Goal: Register for event/course

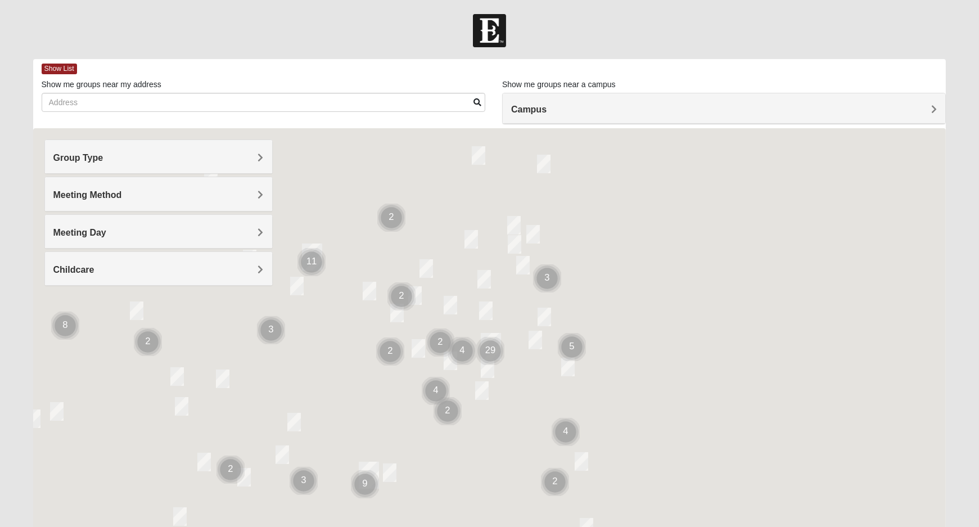
click at [93, 158] on span "Group Type" at bounding box center [78, 158] width 50 height 10
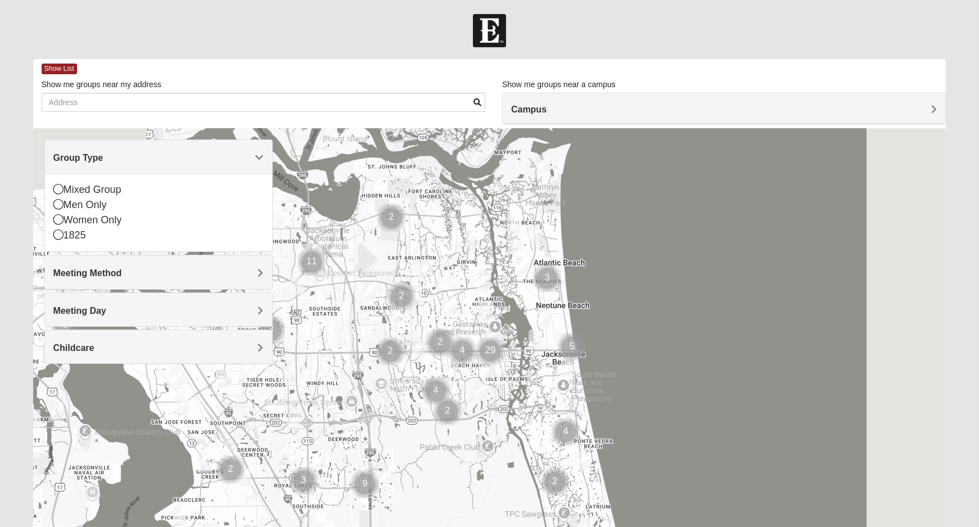
click at [94, 276] on span "Meeting Method" at bounding box center [87, 273] width 69 height 10
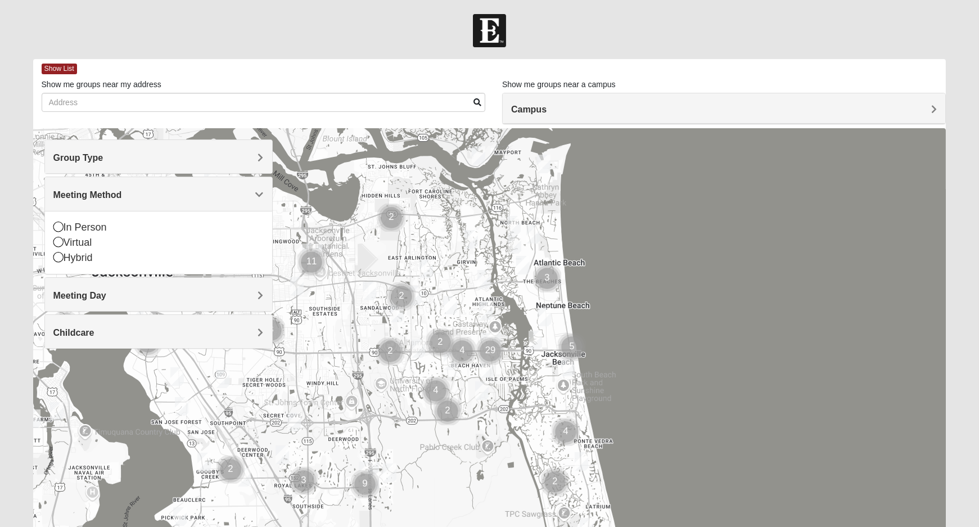
click at [89, 292] on span "Meeting Day" at bounding box center [79, 296] width 53 height 10
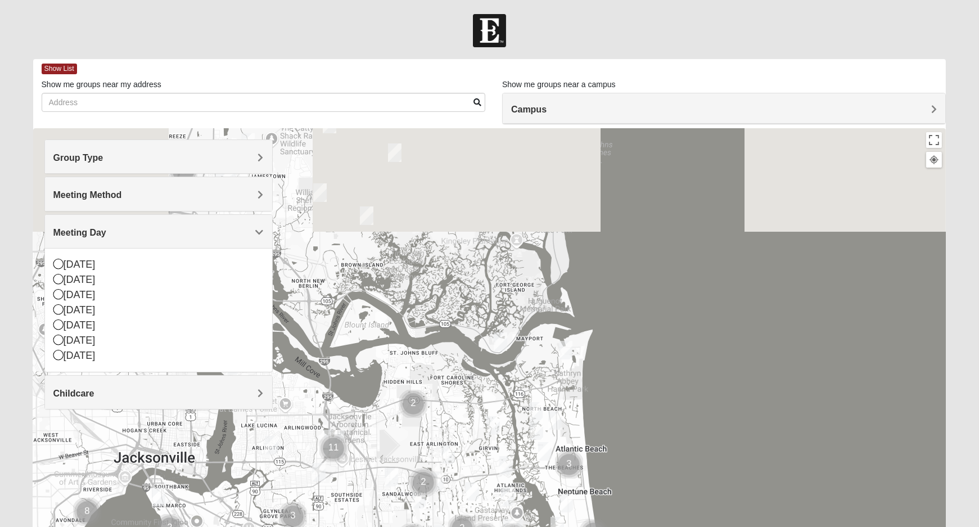
drag, startPoint x: 760, startPoint y: 229, endPoint x: 782, endPoint y: 423, distance: 194.6
click at [782, 423] on div at bounding box center [489, 353] width 913 height 450
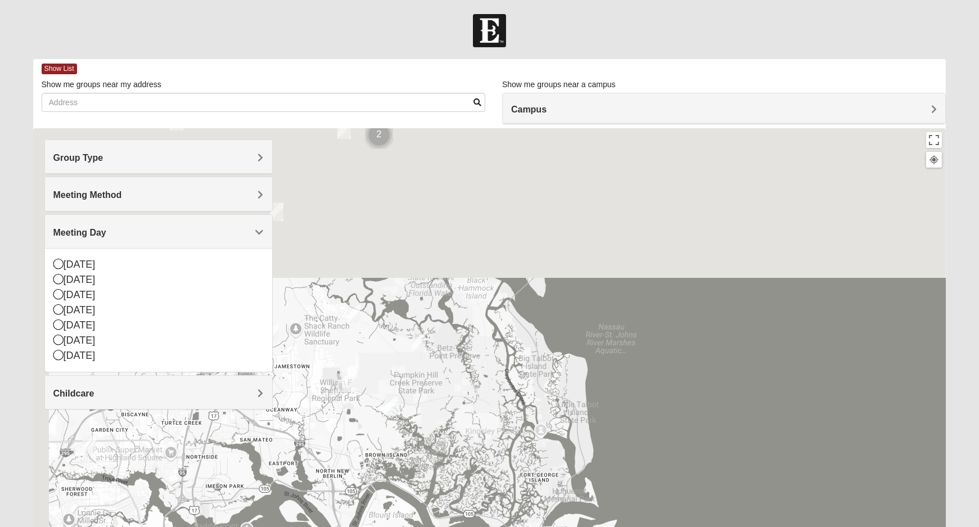
drag, startPoint x: 765, startPoint y: 203, endPoint x: 790, endPoint y: 396, distance: 194.5
click at [790, 396] on div at bounding box center [489, 353] width 913 height 450
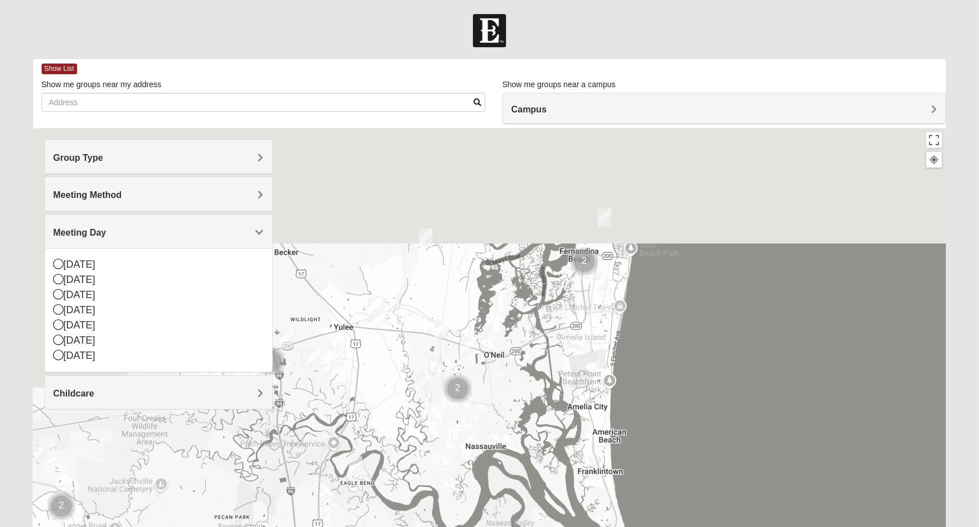
drag, startPoint x: 723, startPoint y: 252, endPoint x: 812, endPoint y: 527, distance: 289.7
click at [812, 526] on html "Log In Find A Group Error Show List Loading Groups" at bounding box center [489, 309] width 979 height 619
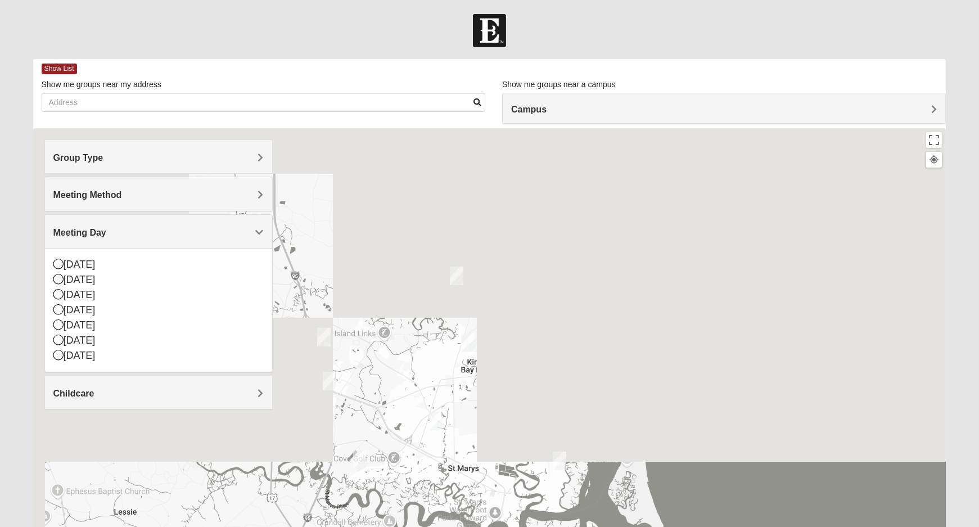
drag, startPoint x: 760, startPoint y: 178, endPoint x: 822, endPoint y: 548, distance: 375.1
click at [822, 526] on html "Log In Find A Group Error Show List Loading Groups" at bounding box center [489, 309] width 979 height 619
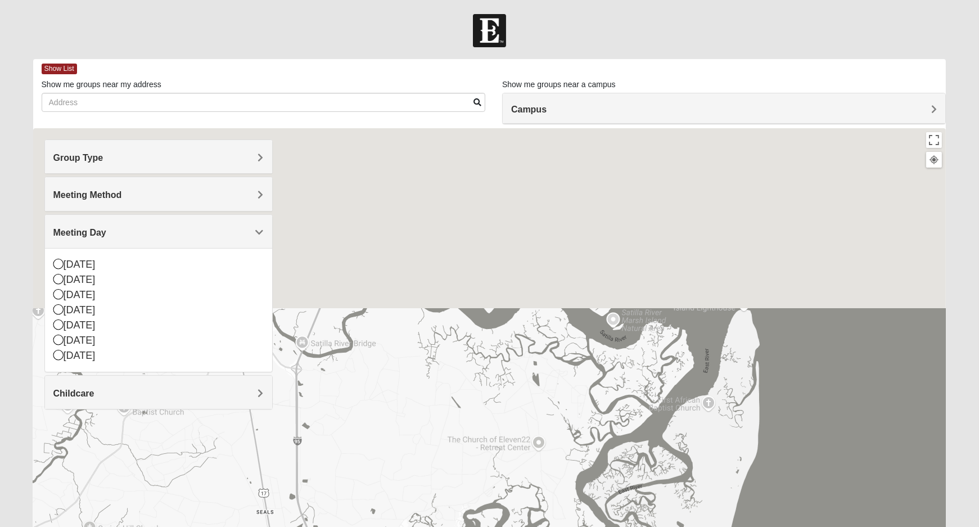
drag, startPoint x: 696, startPoint y: 206, endPoint x: 720, endPoint y: 509, distance: 304.0
click at [720, 509] on div at bounding box center [489, 353] width 913 height 450
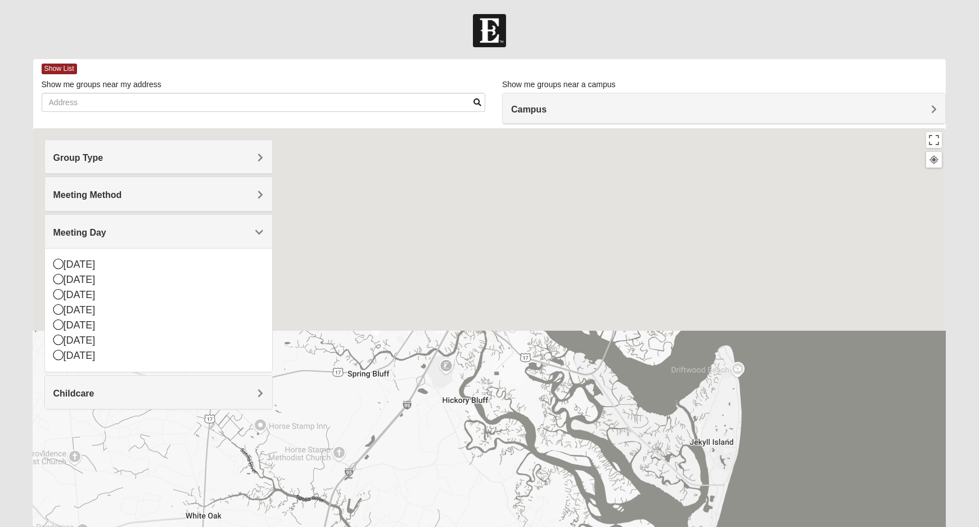
drag, startPoint x: 762, startPoint y: 232, endPoint x: 741, endPoint y: 548, distance: 317.3
click at [741, 526] on html "Log In Find A Group Error Show List Loading Groups" at bounding box center [489, 309] width 979 height 619
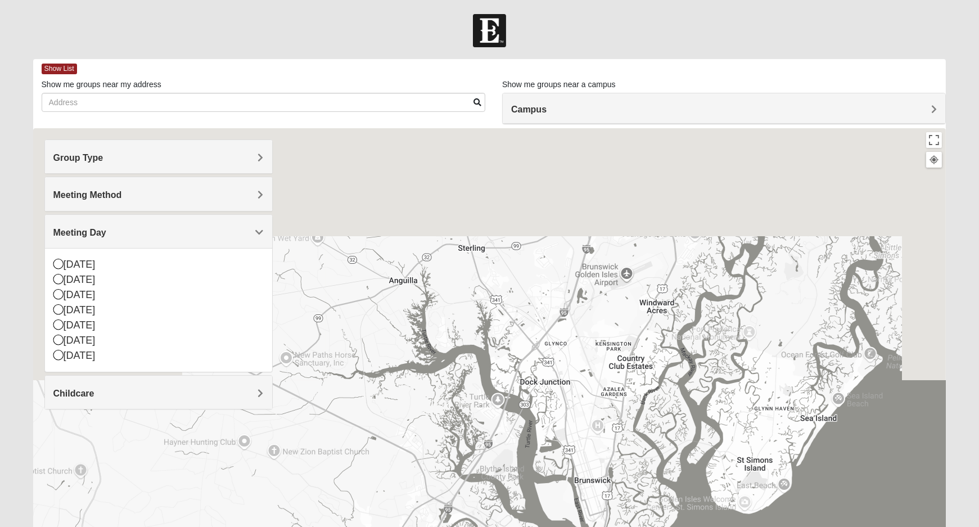
drag, startPoint x: 494, startPoint y: 329, endPoint x: 486, endPoint y: 534, distance: 204.8
click at [486, 526] on html "Log In Find A Group Error Show List Loading Groups" at bounding box center [489, 309] width 979 height 619
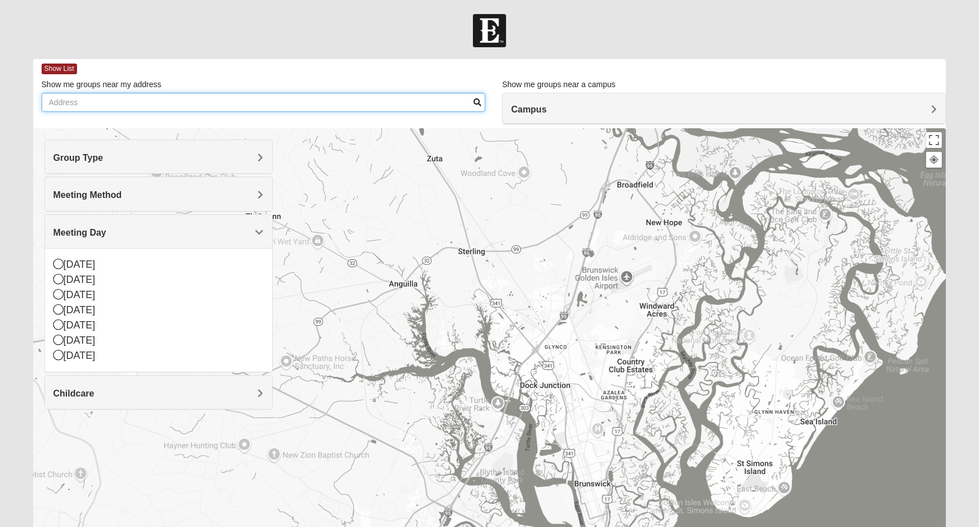
click at [271, 103] on input "Show me groups near my address" at bounding box center [264, 102] width 444 height 19
type input "64 Spring Beauty Drive Bluffton, SC 29909"
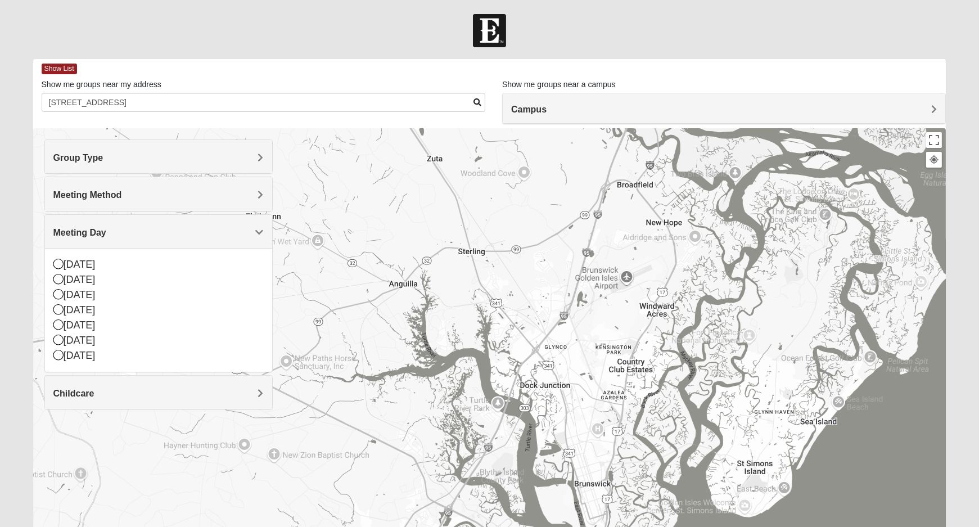
click at [477, 102] on span at bounding box center [477, 102] width 8 height 8
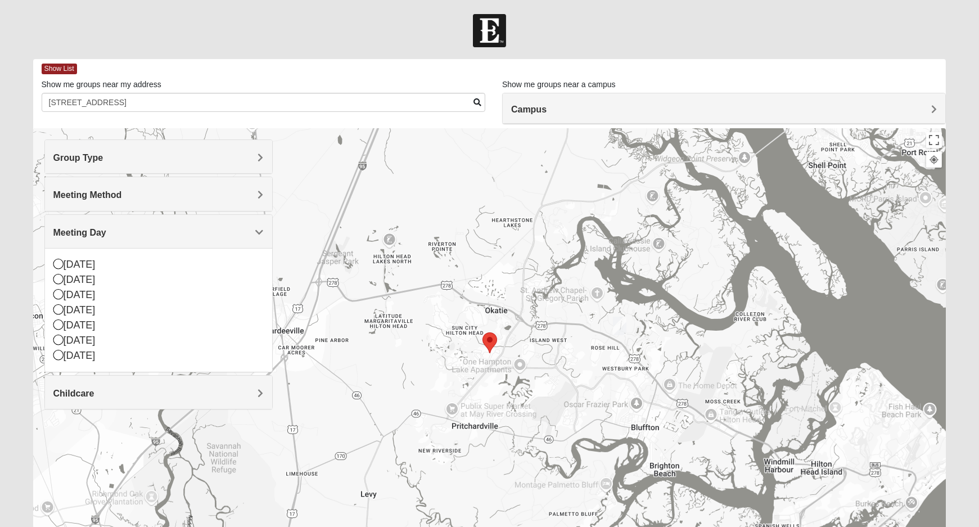
click at [622, 322] on img "Mixed Jackson 29910" at bounding box center [619, 326] width 13 height 19
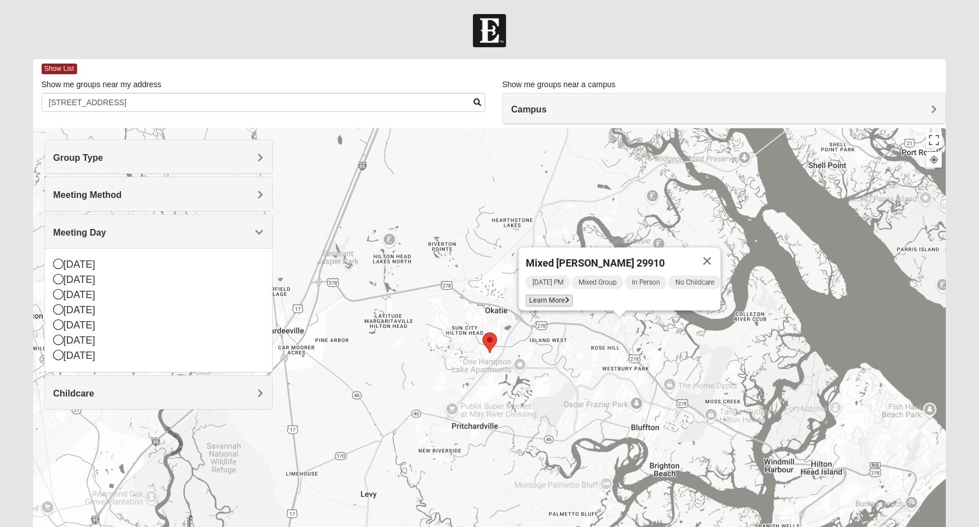
click at [550, 295] on span "Learn More" at bounding box center [548, 301] width 47 height 12
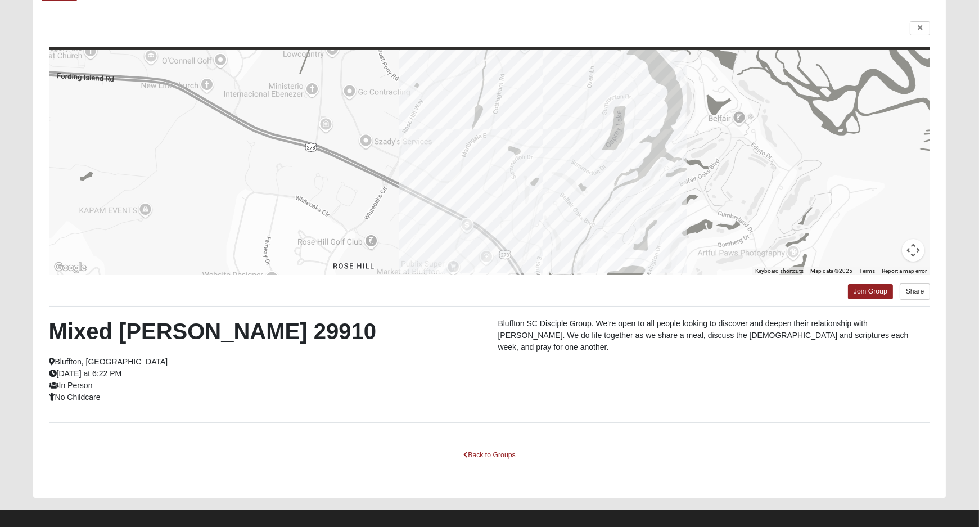
scroll to position [82, 0]
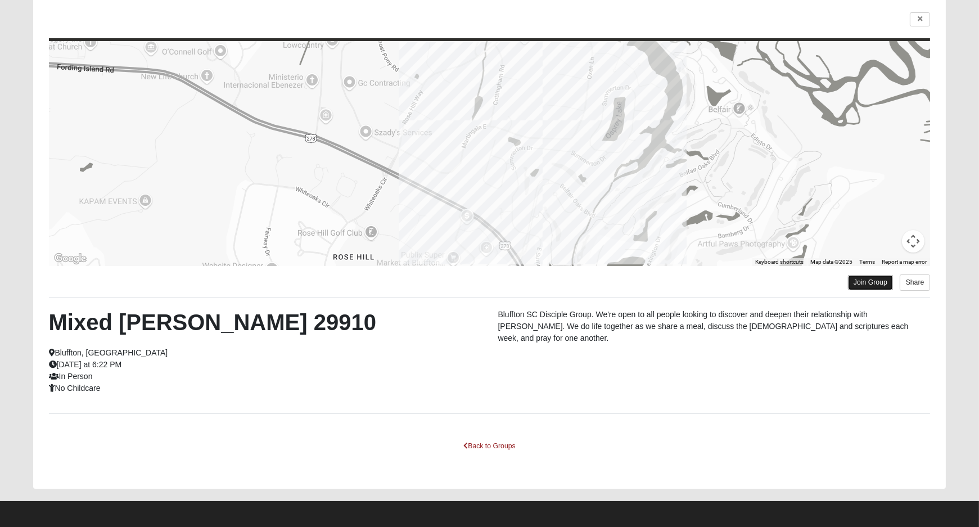
click at [867, 279] on link "Join Group" at bounding box center [870, 282] width 45 height 15
